Goal: Information Seeking & Learning: Understand process/instructions

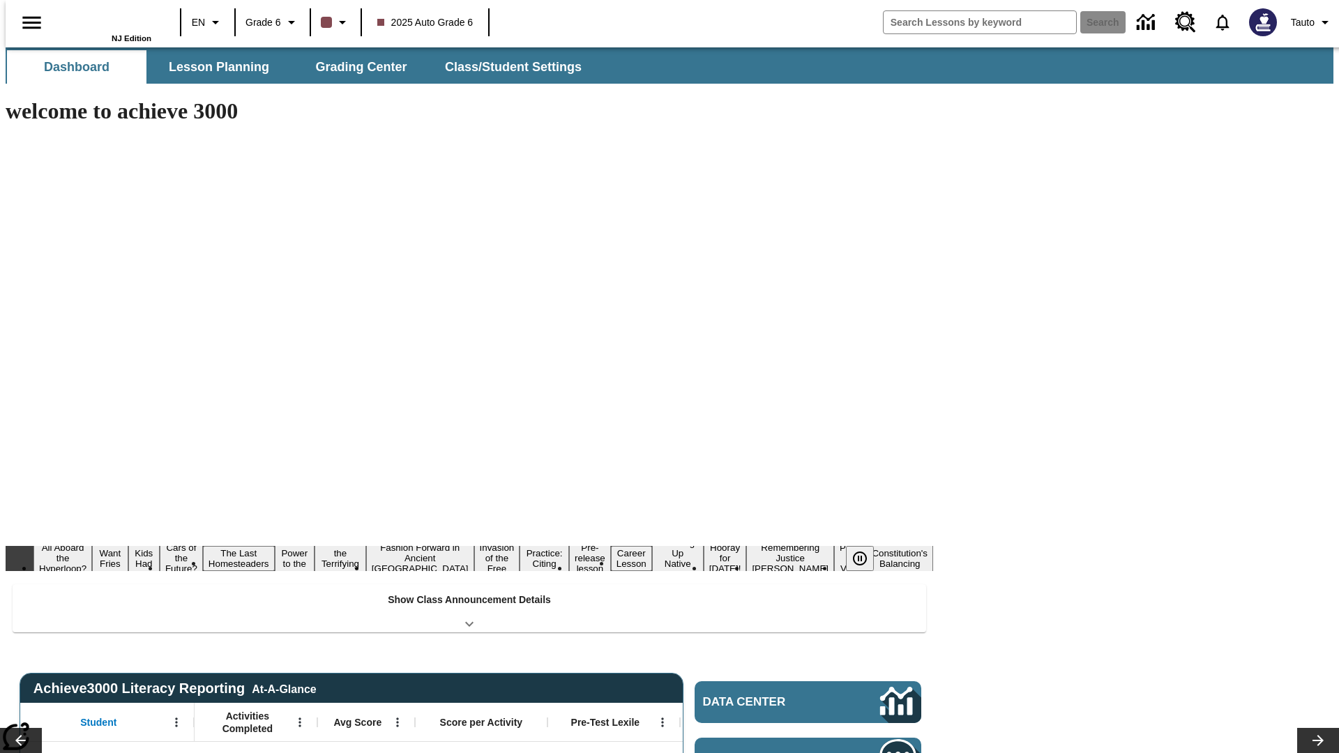
type input "-1"
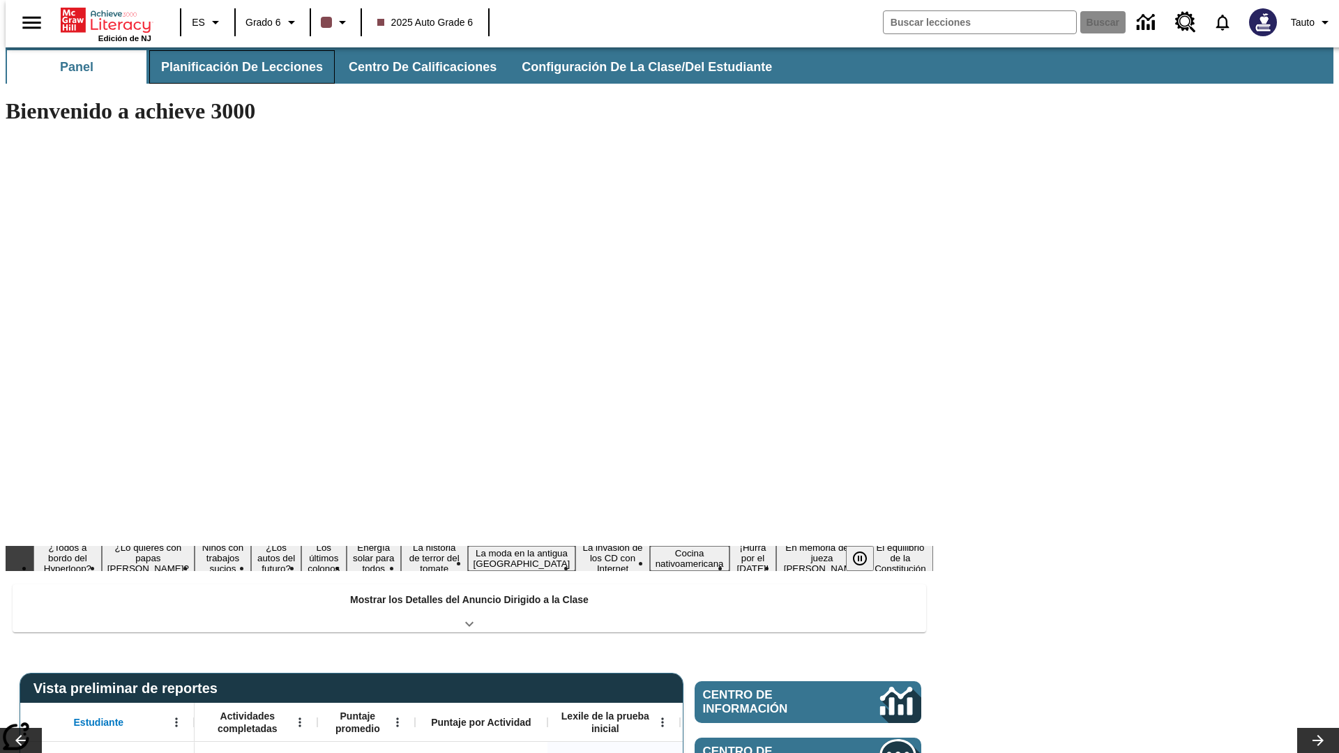
click at [234, 67] on span "Planificación de lecciones" at bounding box center [242, 67] width 162 height 16
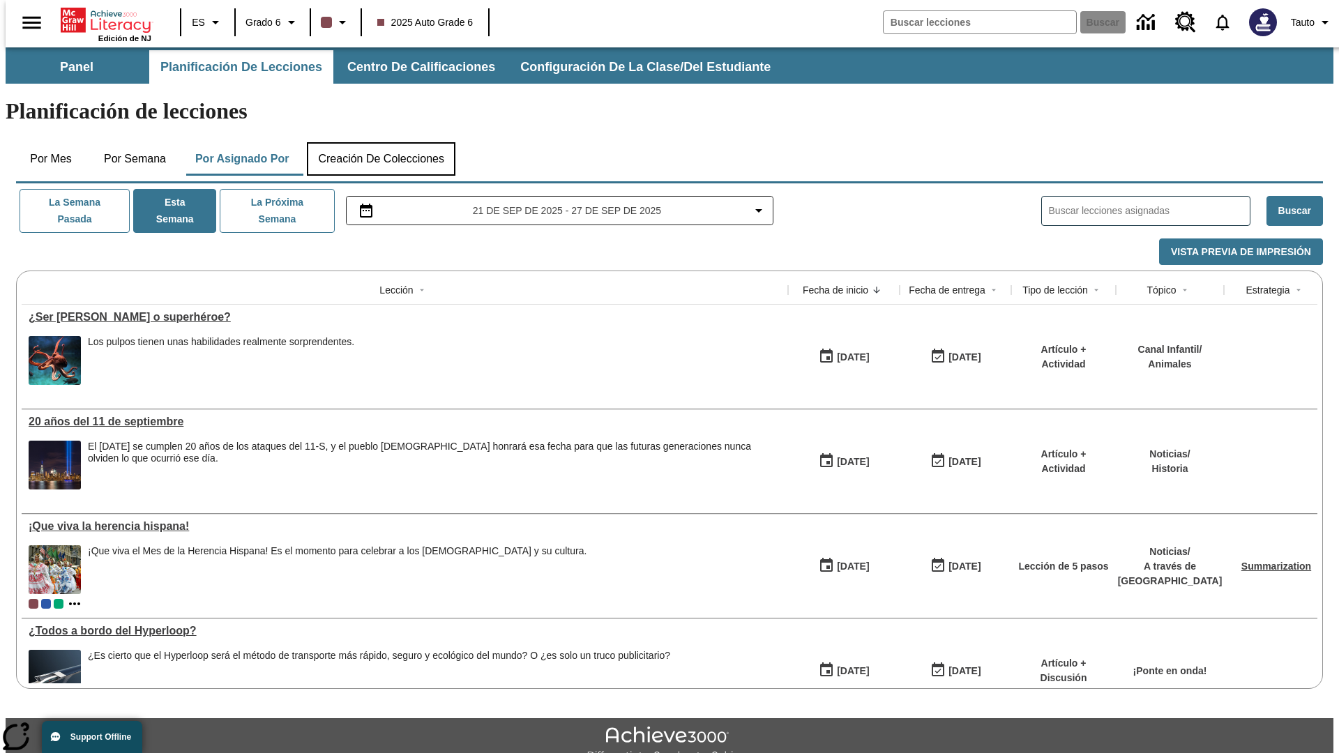
click at [381, 142] on button "Creación de colecciones" at bounding box center [381, 158] width 149 height 33
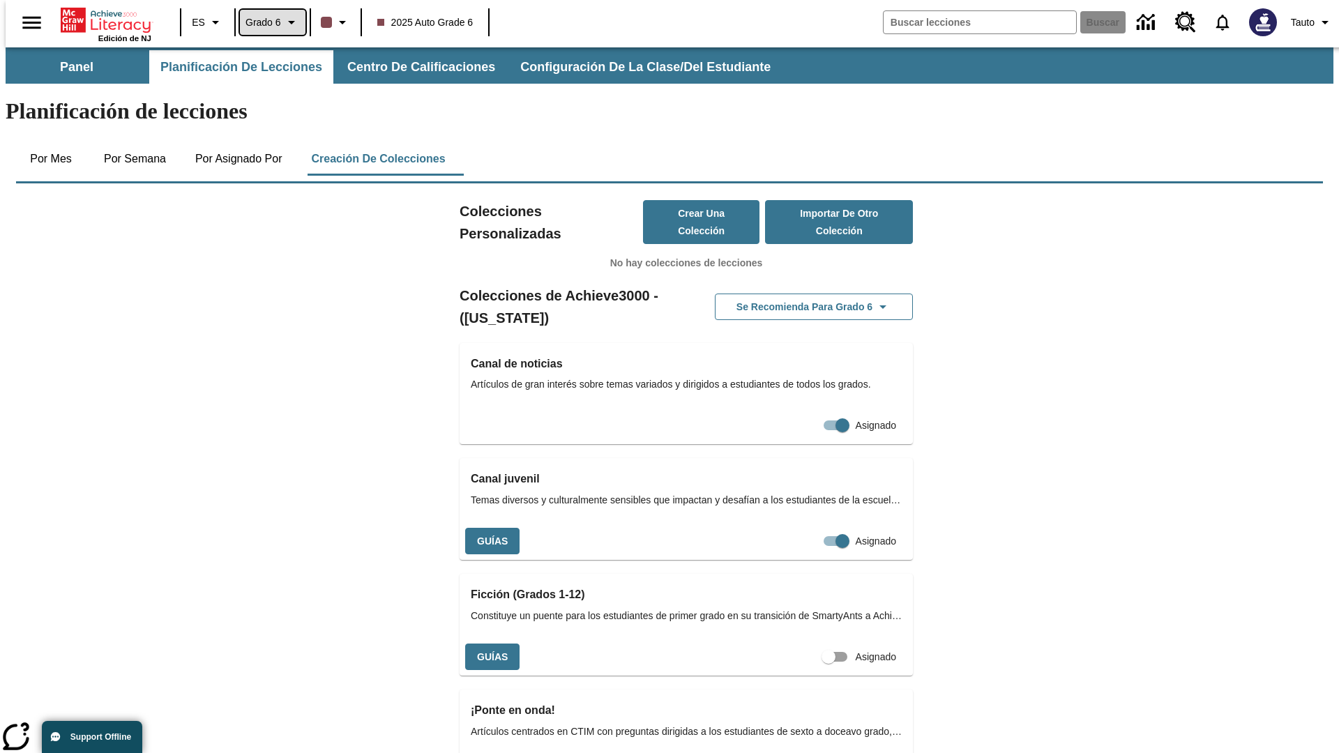
click at [268, 22] on span "Grado 6" at bounding box center [263, 22] width 36 height 15
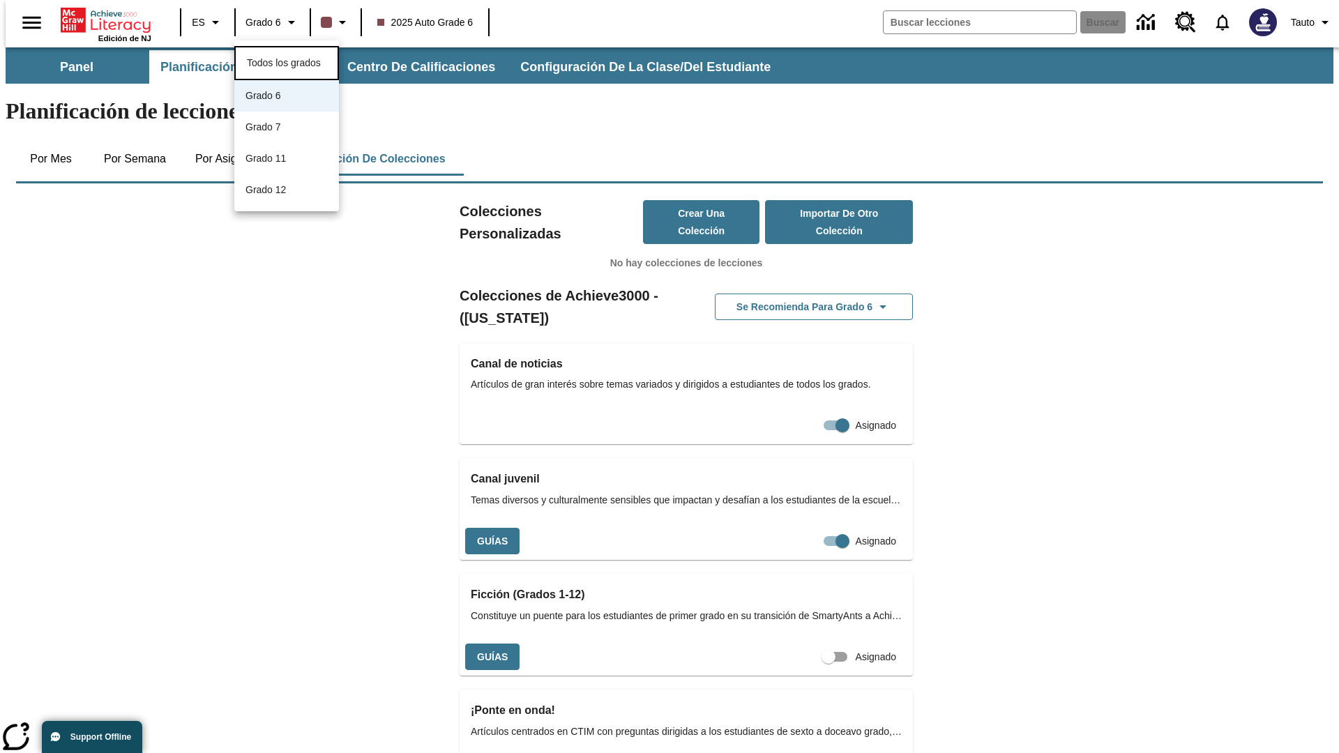
click at [287, 61] on span "Todos los grados" at bounding box center [284, 62] width 74 height 11
